Goal: Task Accomplishment & Management: Complete application form

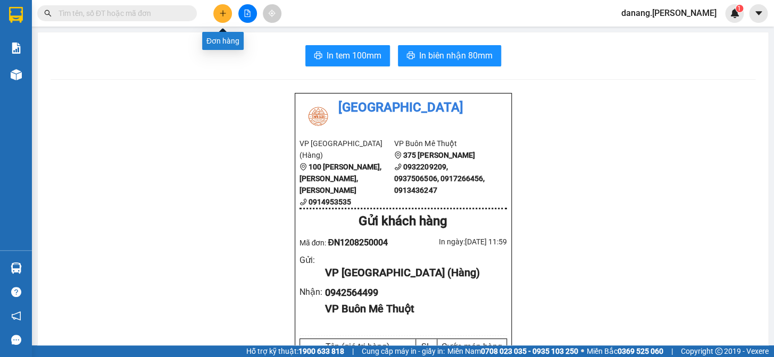
click at [225, 14] on icon "plus" at bounding box center [222, 13] width 7 height 7
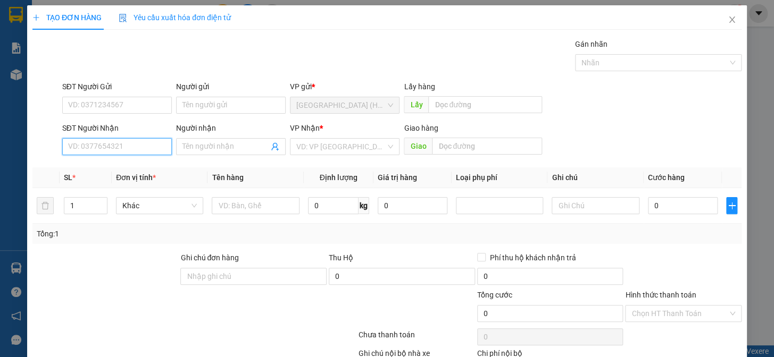
click at [139, 145] on input "SĐT Người Nhận" at bounding box center [117, 146] width 110 height 17
click at [96, 161] on div "0948313388" at bounding box center [116, 168] width 108 height 17
type input "0948313388"
type input "100.000"
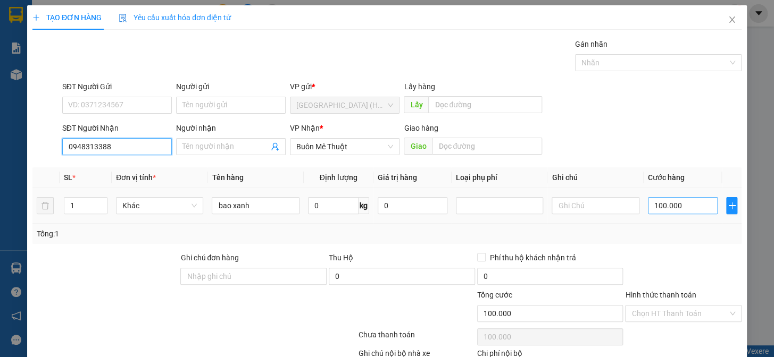
type input "0948313388"
type input "0"
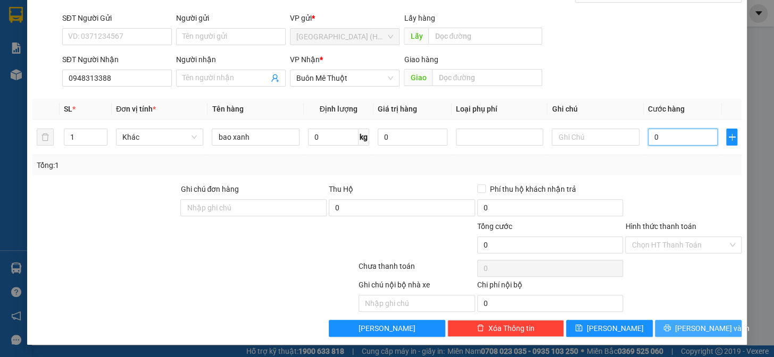
type input "0"
click at [702, 329] on span "[PERSON_NAME] và In" at bounding box center [712, 329] width 74 height 12
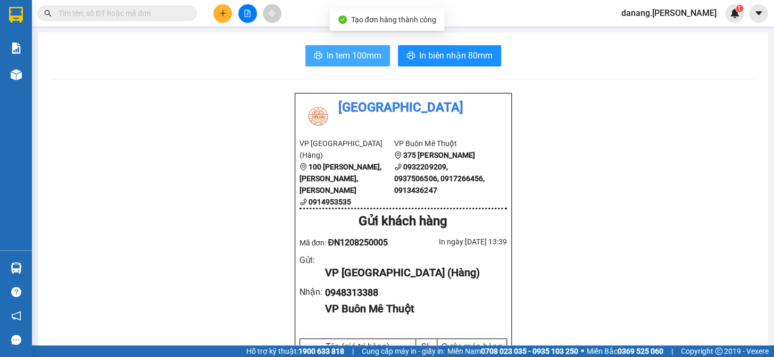
click at [354, 57] on span "In tem 100mm" at bounding box center [354, 55] width 55 height 13
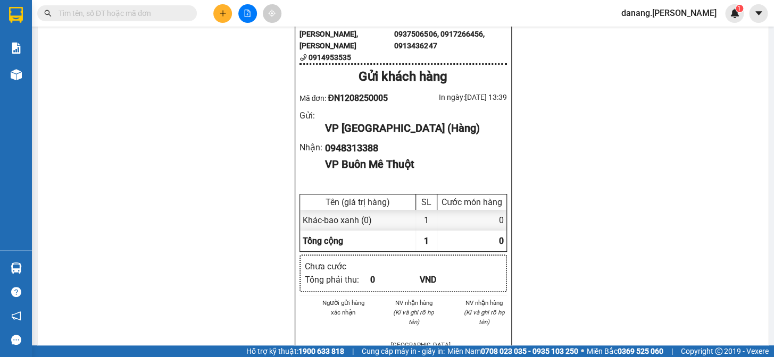
scroll to position [241, 0]
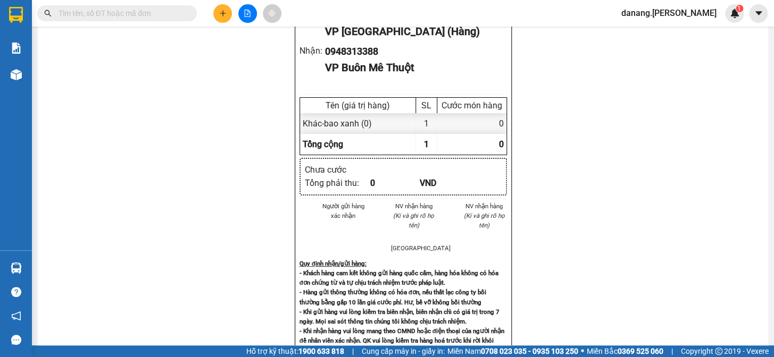
click at [109, 11] on input "text" at bounding box center [121, 13] width 126 height 12
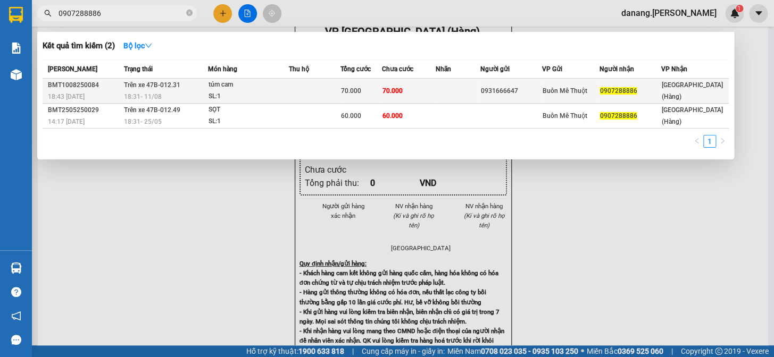
type input "0907288886"
click at [60, 99] on span "18:43 [DATE]" at bounding box center [66, 96] width 37 height 7
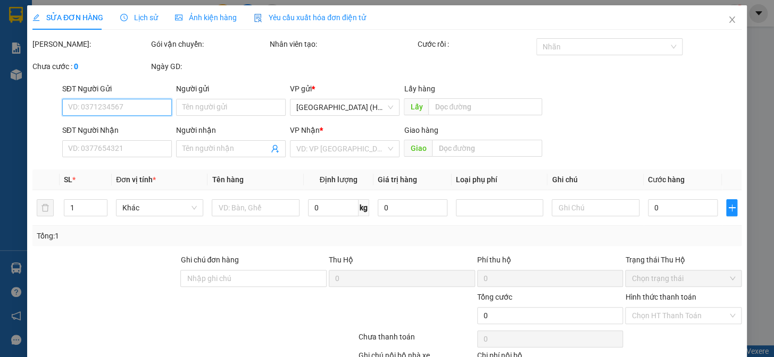
type input "0931666647"
type input "0907288886"
type input "70.000"
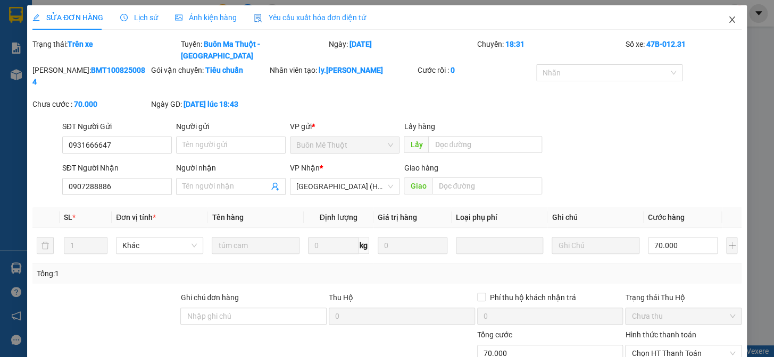
click at [728, 22] on icon "close" at bounding box center [732, 19] width 9 height 9
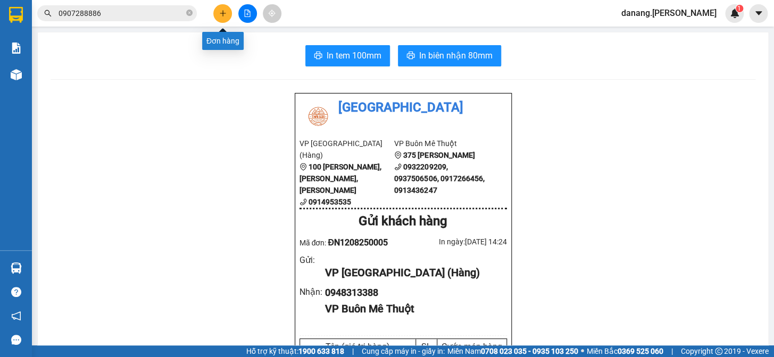
click at [222, 12] on icon "plus" at bounding box center [222, 13] width 7 height 7
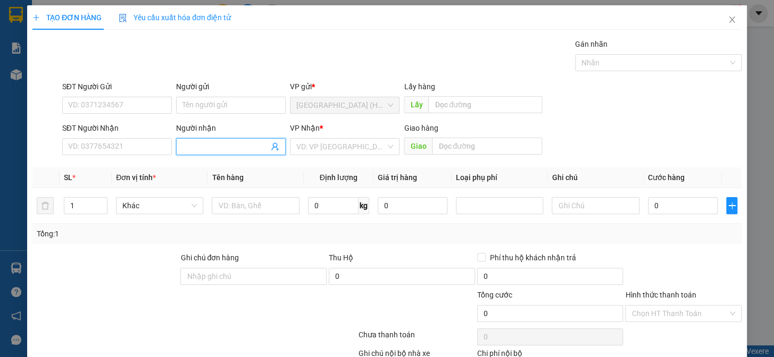
click at [197, 151] on input "Người nhận" at bounding box center [225, 147] width 86 height 12
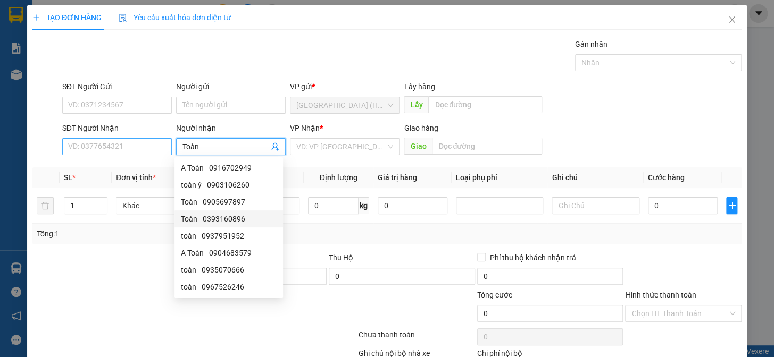
type input "Toàn"
click at [127, 151] on input "SĐT Người Nhận" at bounding box center [117, 146] width 110 height 17
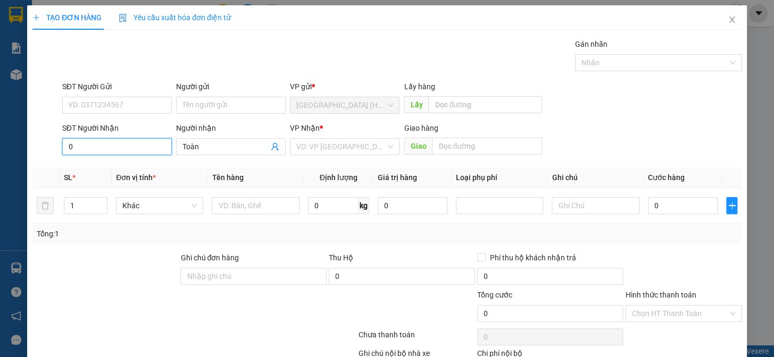
click at [90, 149] on input "0" at bounding box center [117, 146] width 110 height 17
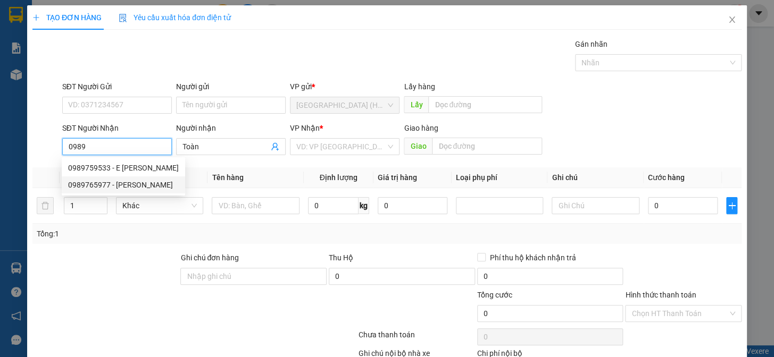
click at [90, 189] on div "0989765977 - [PERSON_NAME]" at bounding box center [123, 185] width 111 height 12
type input "0989765977"
type input "100.000"
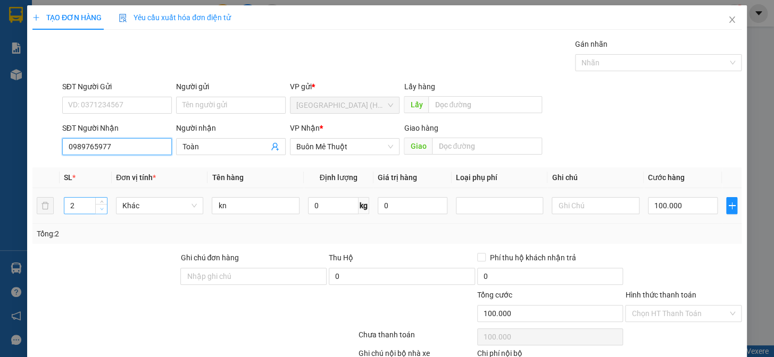
type input "0989765977"
type input "1"
click at [100, 208] on icon "down" at bounding box center [102, 209] width 4 height 4
click at [704, 210] on input "100.000" at bounding box center [683, 205] width 70 height 17
type input "0"
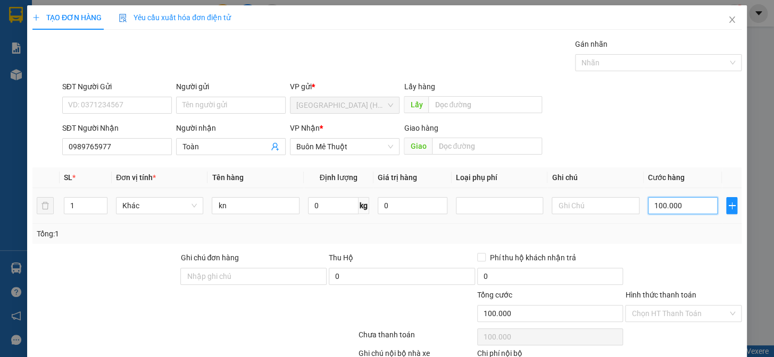
type input "0"
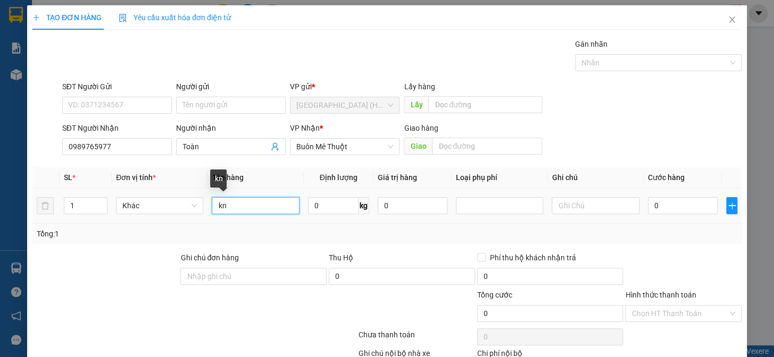
click at [246, 206] on input "kn" at bounding box center [255, 205] width 87 height 17
type input "kiện"
click at [648, 202] on input "0" at bounding box center [683, 205] width 70 height 17
type input "5"
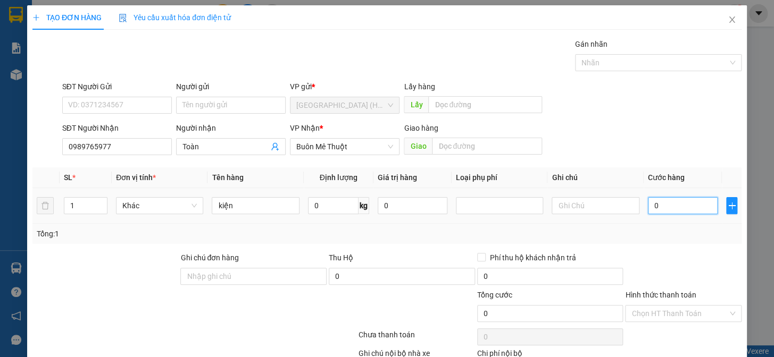
type input "5"
type input "50"
type input "500"
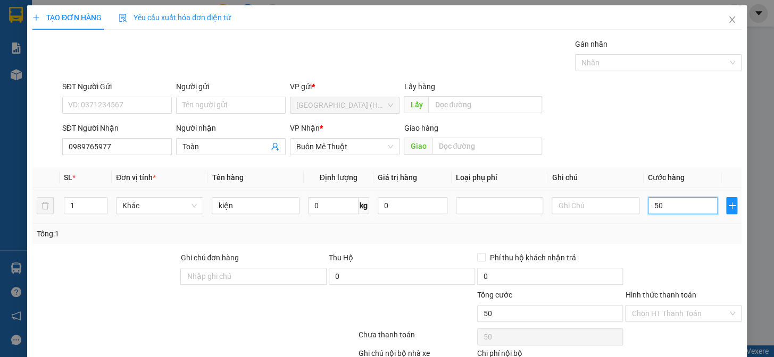
type input "500"
type input "5.000"
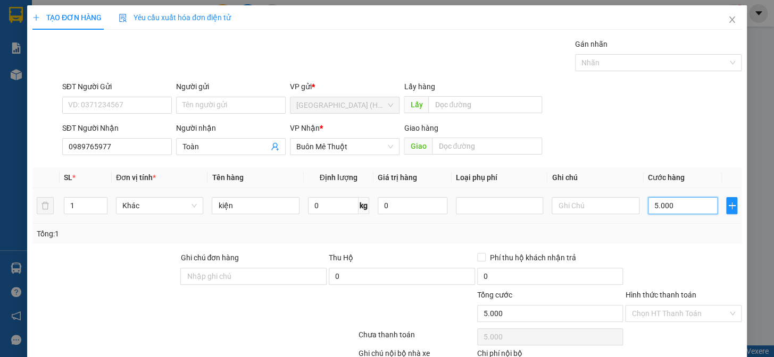
type input "50.000"
click at [673, 310] on input "Hình thức thanh toán" at bounding box center [679, 314] width 96 height 16
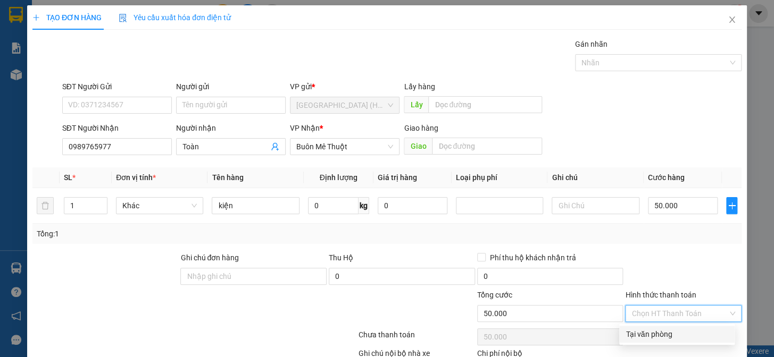
scroll to position [69, 0]
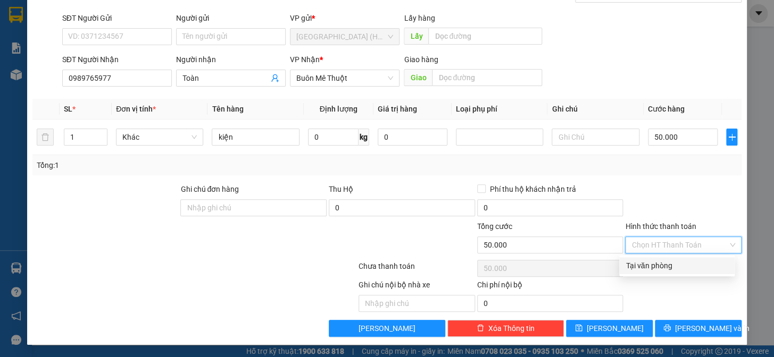
click at [663, 264] on div "Tại văn phòng" at bounding box center [676, 266] width 103 height 12
type input "0"
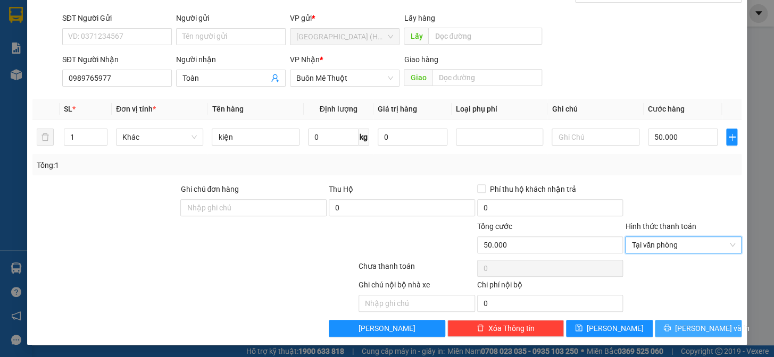
click at [687, 327] on span "[PERSON_NAME] và In" at bounding box center [712, 329] width 74 height 12
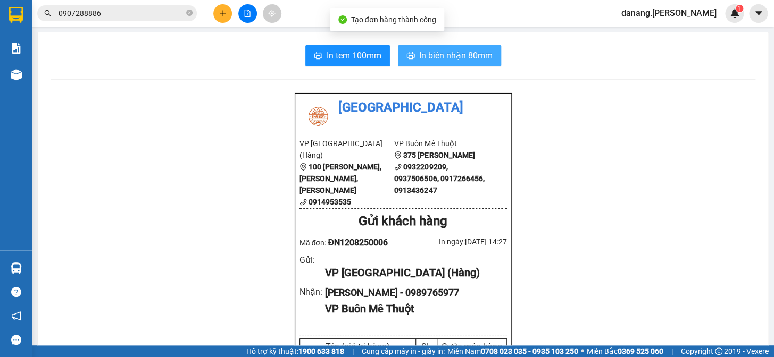
click at [474, 54] on span "In biên nhận 80mm" at bounding box center [455, 55] width 73 height 13
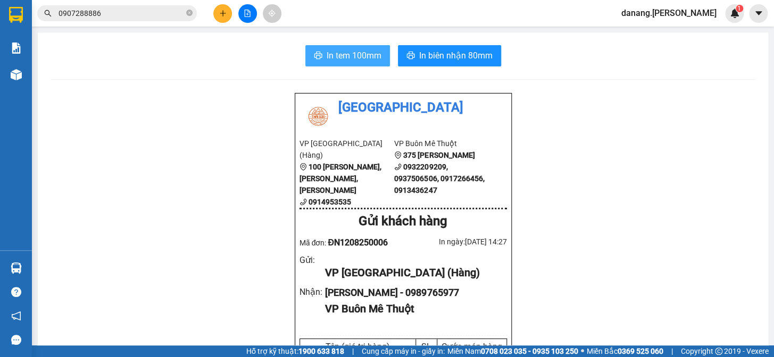
click at [356, 55] on span "In tem 100mm" at bounding box center [354, 55] width 55 height 13
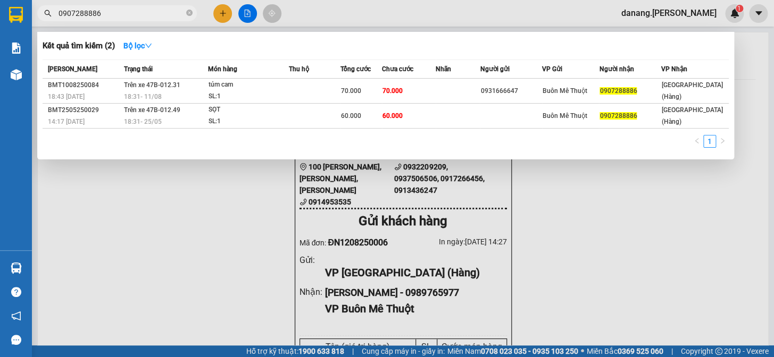
drag, startPoint x: 154, startPoint y: 5, endPoint x: 149, endPoint y: 11, distance: 7.5
click at [151, 8] on span "0907288886" at bounding box center [117, 13] width 160 height 16
click at [145, 12] on input "0907288886" at bounding box center [121, 13] width 126 height 12
type input "0"
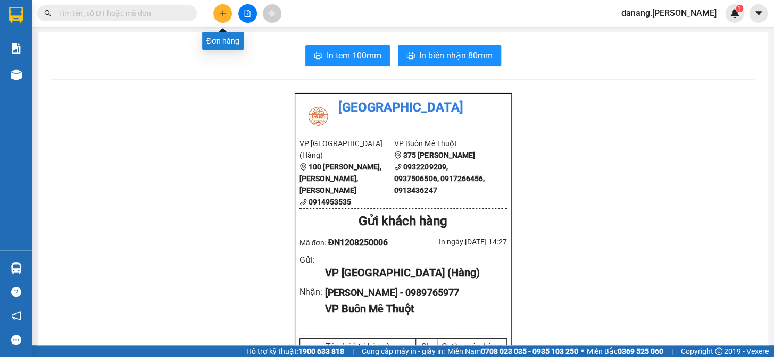
click at [223, 12] on icon "plus" at bounding box center [222, 13] width 7 height 7
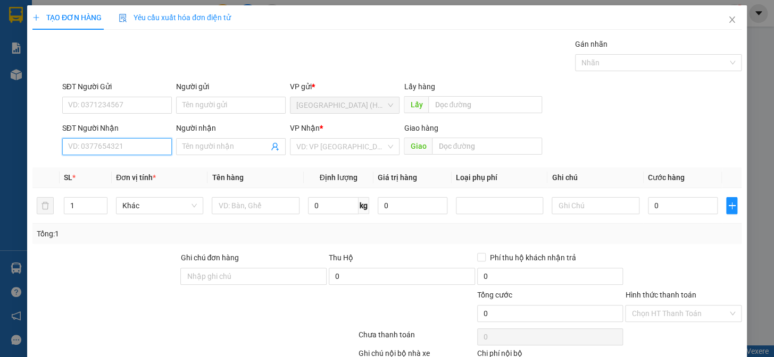
drag, startPoint x: 88, startPoint y: 147, endPoint x: 85, endPoint y: 135, distance: 13.0
click at [86, 144] on input "SĐT Người Nhận" at bounding box center [117, 146] width 110 height 17
click at [126, 167] on div "0945522895 - A Huy" at bounding box center [116, 168] width 96 height 12
type input "0945522895"
type input "A Huy"
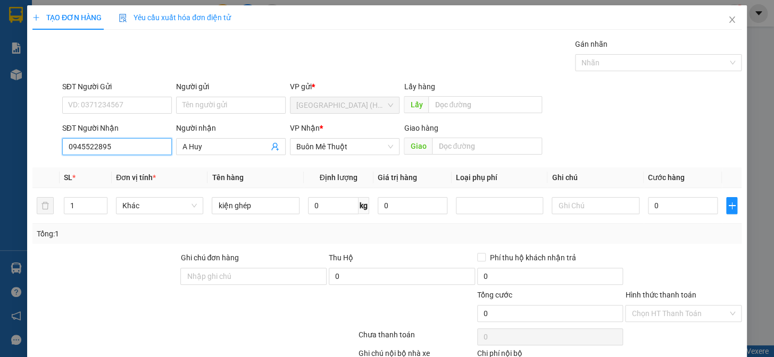
scroll to position [69, 0]
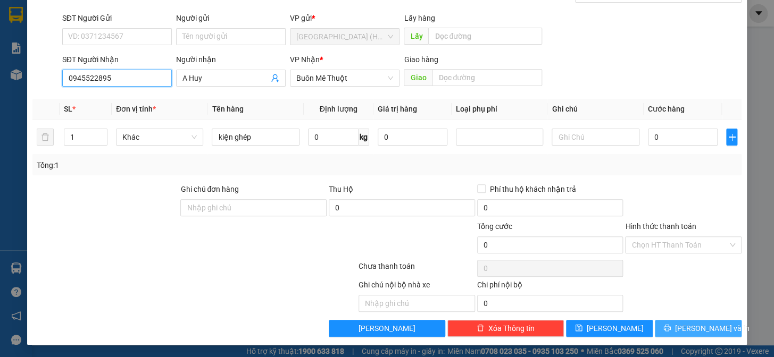
type input "0945522895"
click at [702, 330] on span "[PERSON_NAME] và In" at bounding box center [712, 329] width 74 height 12
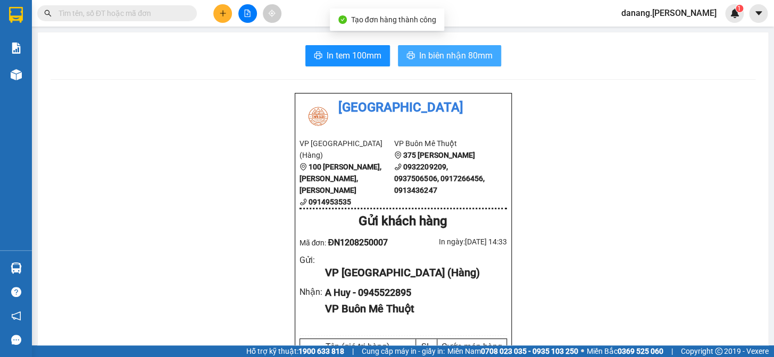
click at [436, 58] on span "In biên nhận 80mm" at bounding box center [455, 55] width 73 height 13
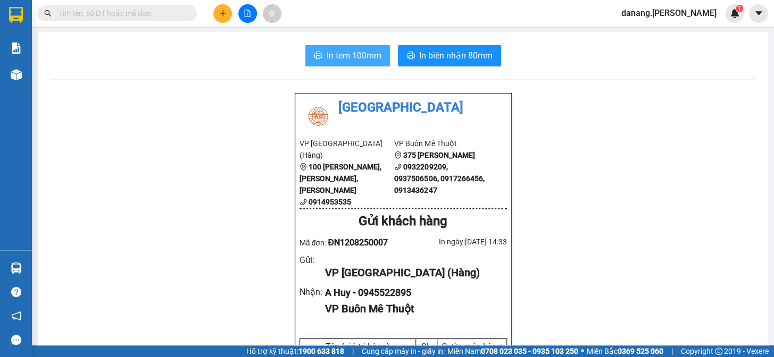
click at [336, 59] on span "In tem 100mm" at bounding box center [354, 55] width 55 height 13
